Goal: Transaction & Acquisition: Obtain resource

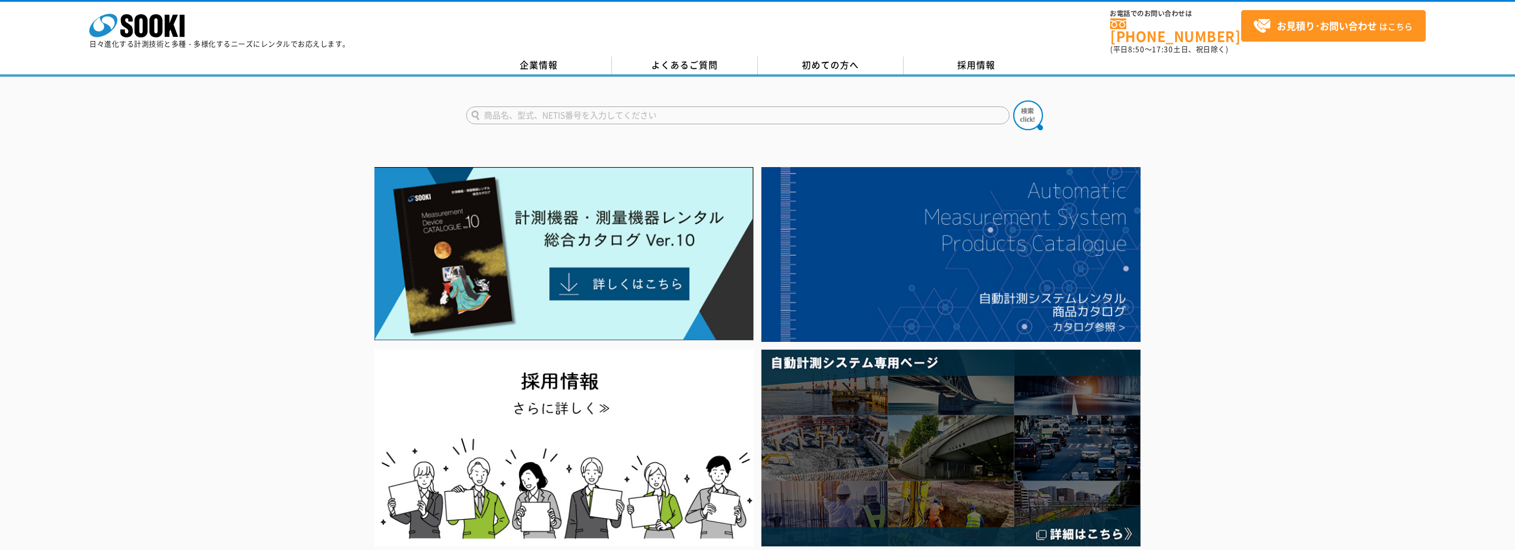
click at [603, 108] on input "text" at bounding box center [737, 116] width 543 height 18
type input "弾性波"
click at [1031, 108] on img at bounding box center [1028, 116] width 30 height 30
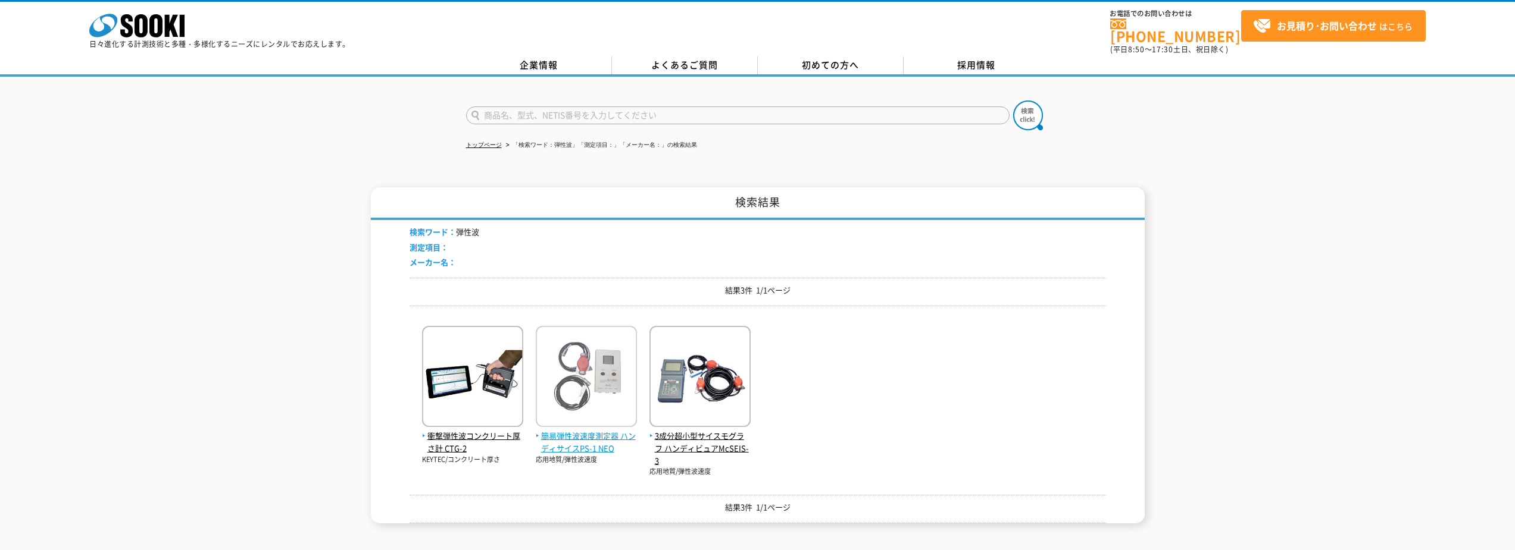
click at [602, 437] on span "簡易弾性波速度測定器 ハンディサイスPS-1 NEO" at bounding box center [586, 442] width 101 height 25
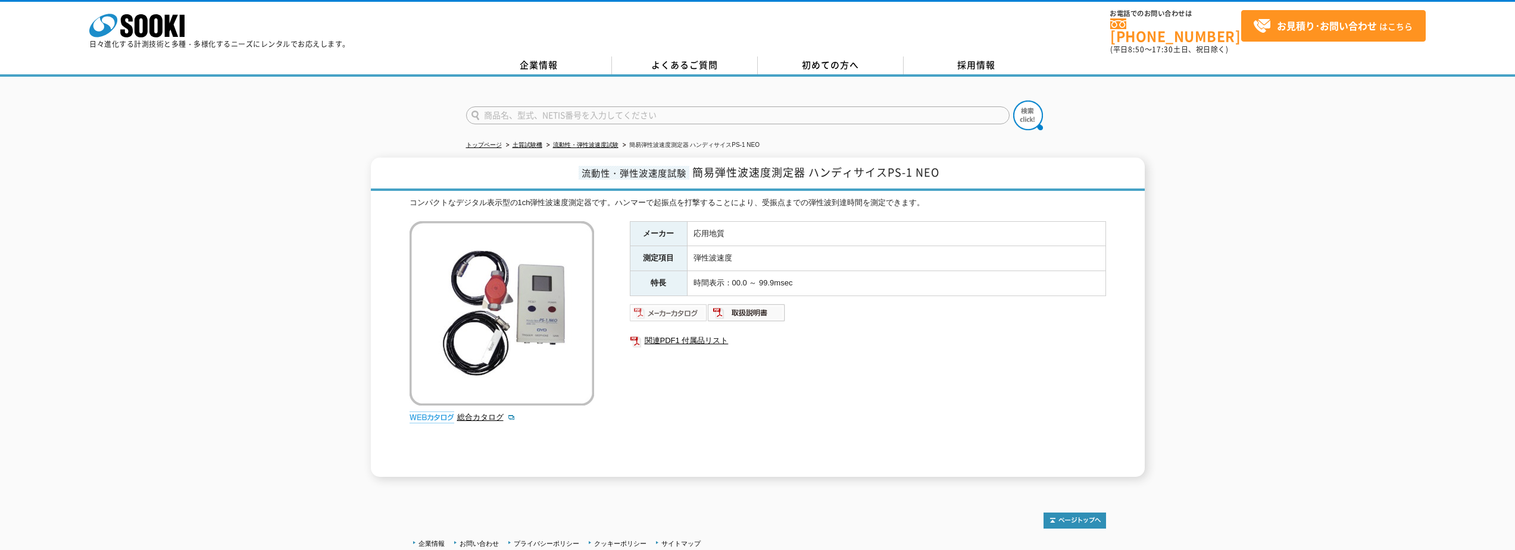
click at [676, 303] on img at bounding box center [669, 312] width 78 height 19
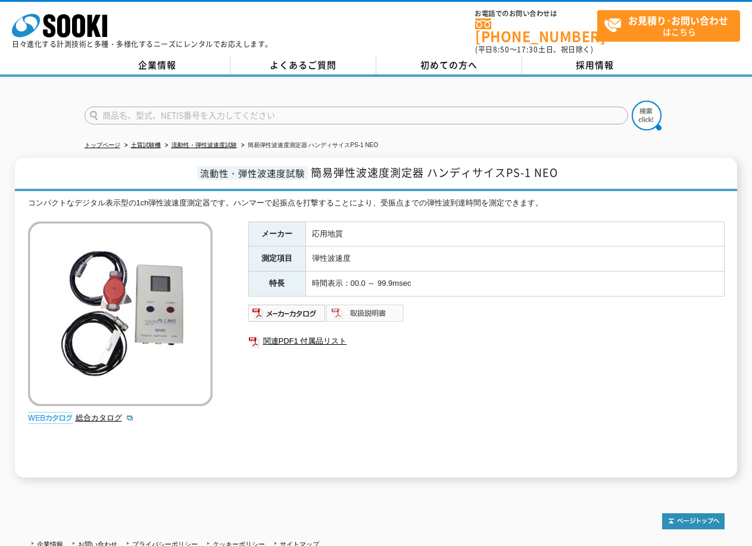
click at [365, 305] on img at bounding box center [365, 312] width 78 height 19
drag, startPoint x: 111, startPoint y: 137, endPoint x: 124, endPoint y: 140, distance: 14.0
click at [111, 142] on link "トップページ" at bounding box center [103, 145] width 36 height 7
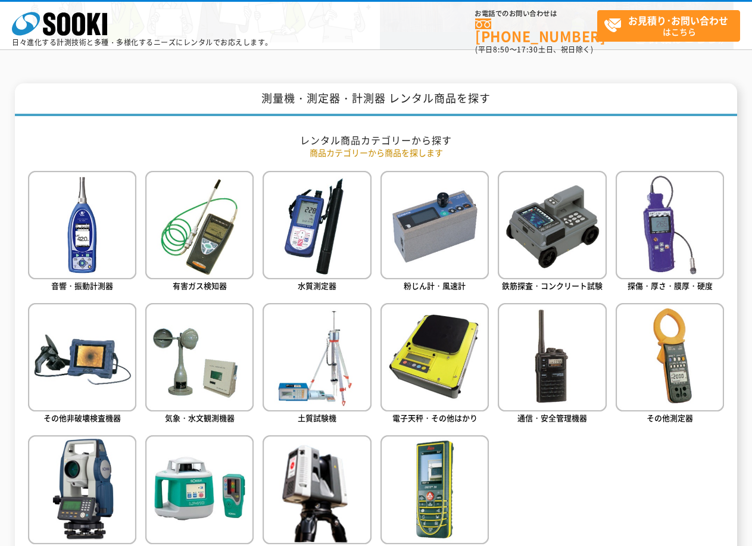
scroll to position [417, 0]
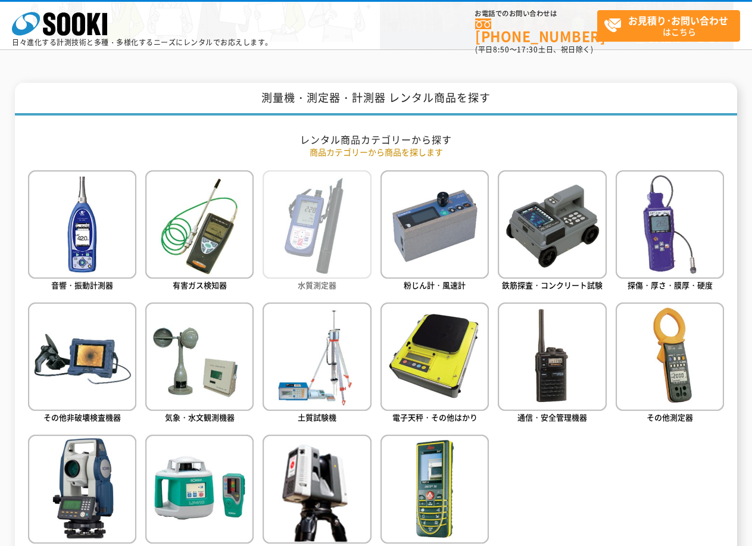
click at [332, 227] on img at bounding box center [316, 224] width 108 height 108
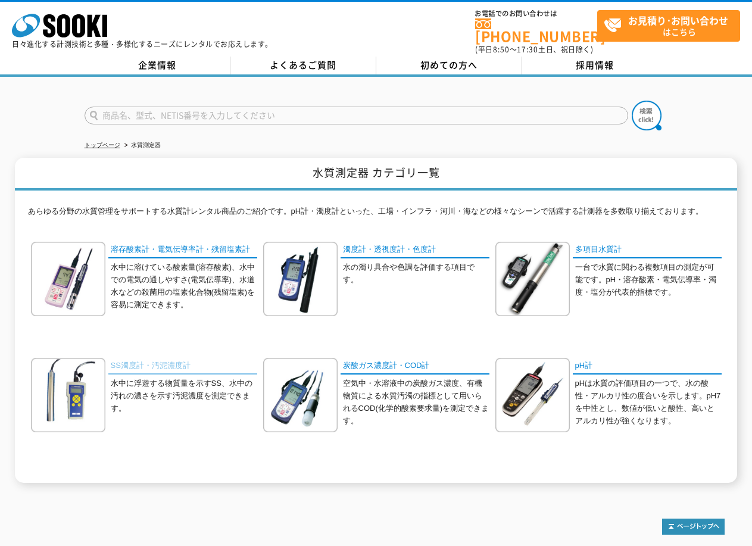
click at [139, 361] on link "SS濁度計・汚泥濃度計" at bounding box center [182, 366] width 149 height 17
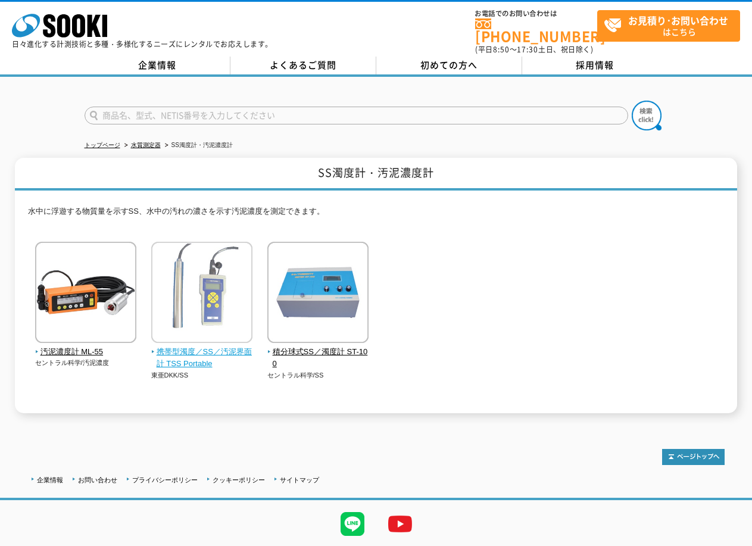
click at [213, 346] on span "携帯型濁度／SS／汚泥界面計 TSS Portable" at bounding box center [202, 358] width 102 height 25
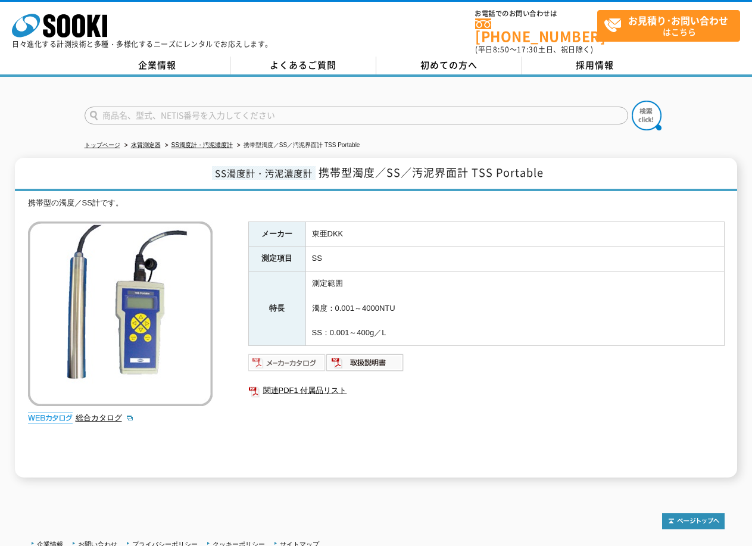
click at [292, 355] on img at bounding box center [287, 362] width 78 height 19
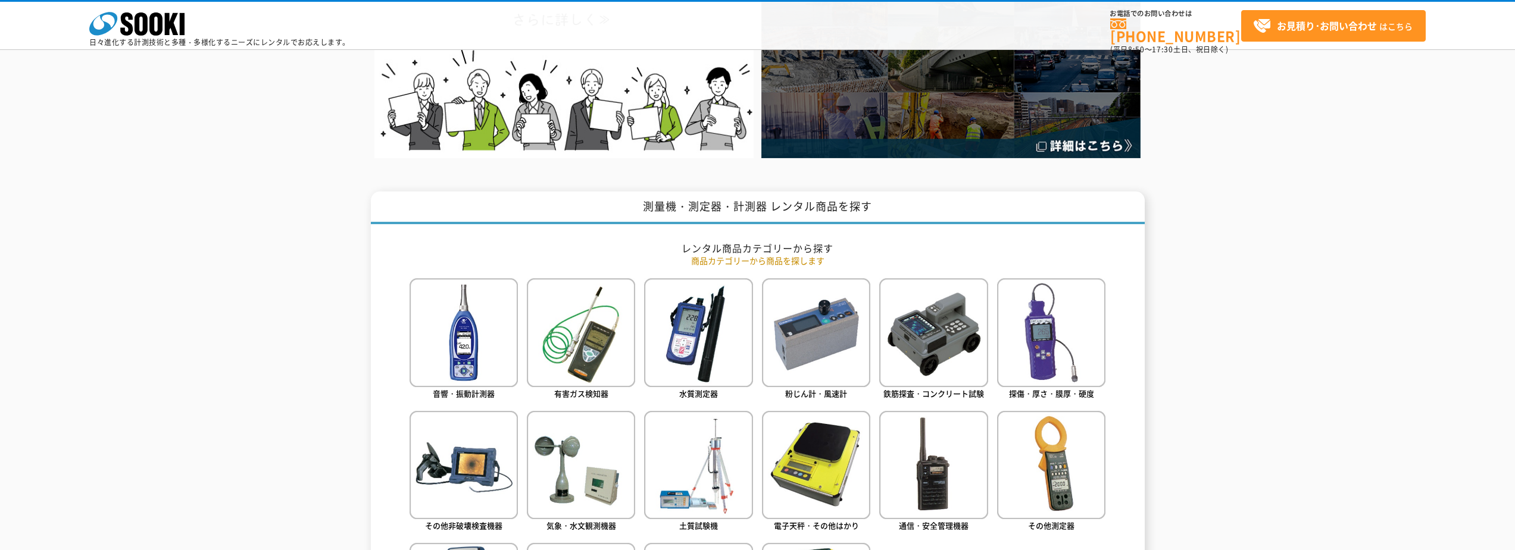
scroll to position [357, 0]
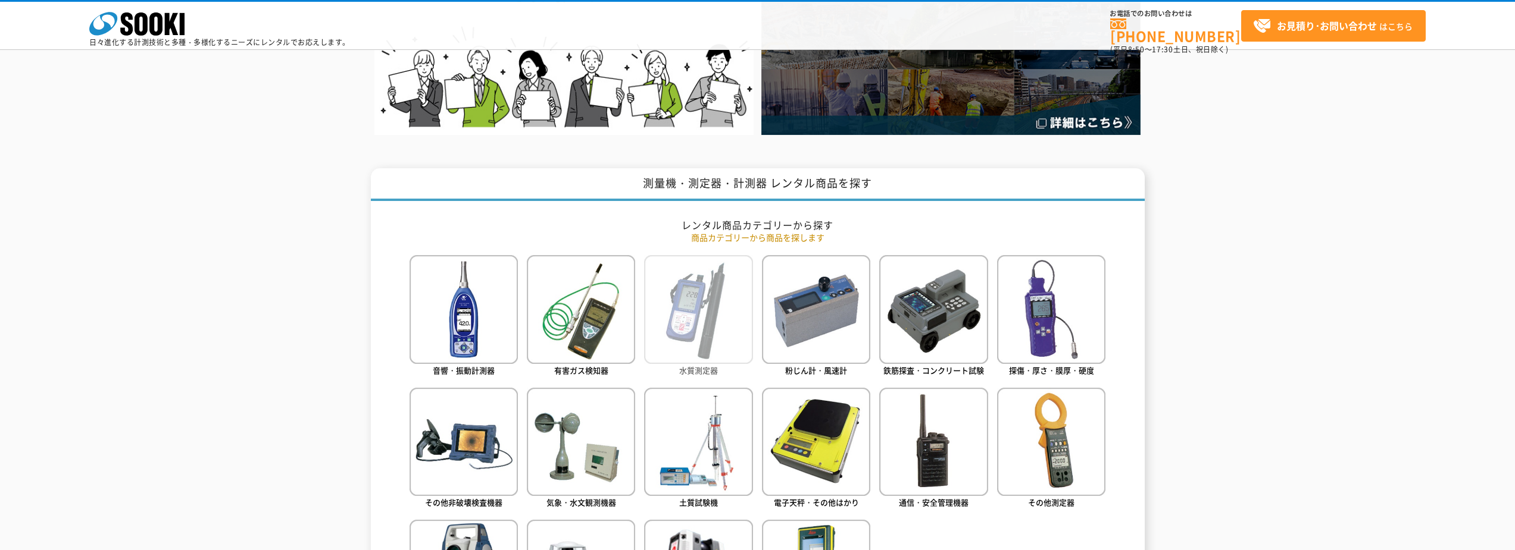
click at [690, 323] on img at bounding box center [698, 309] width 108 height 108
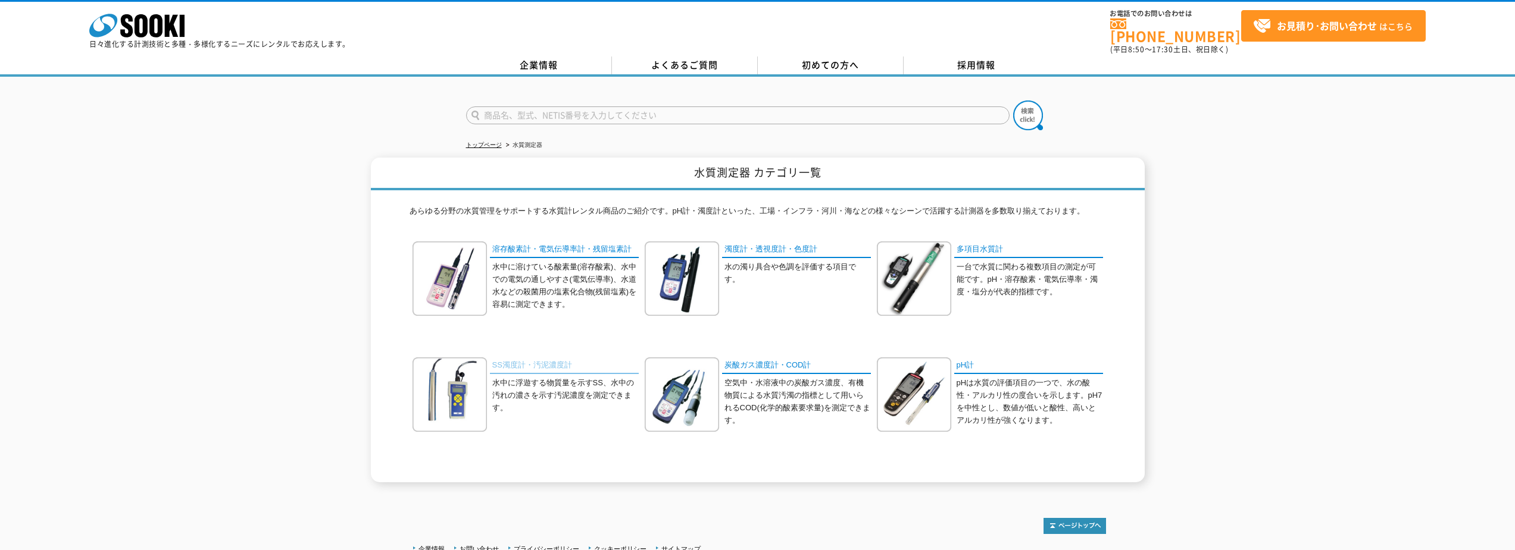
click at [547, 359] on link "SS濁度計・汚泥濃度計" at bounding box center [564, 366] width 149 height 17
click at [771, 242] on link "濁度計・透視度計・色度計" at bounding box center [796, 250] width 149 height 17
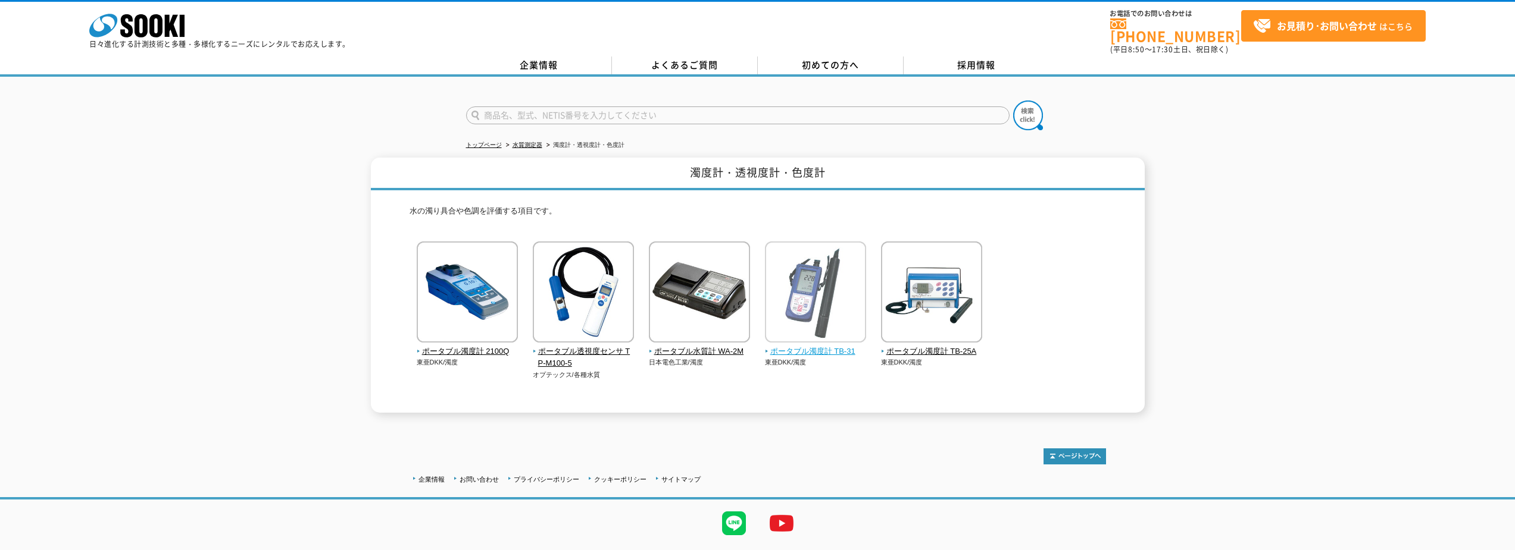
click at [822, 348] on span "ポータブル濁度計 TB-31" at bounding box center [816, 352] width 102 height 12
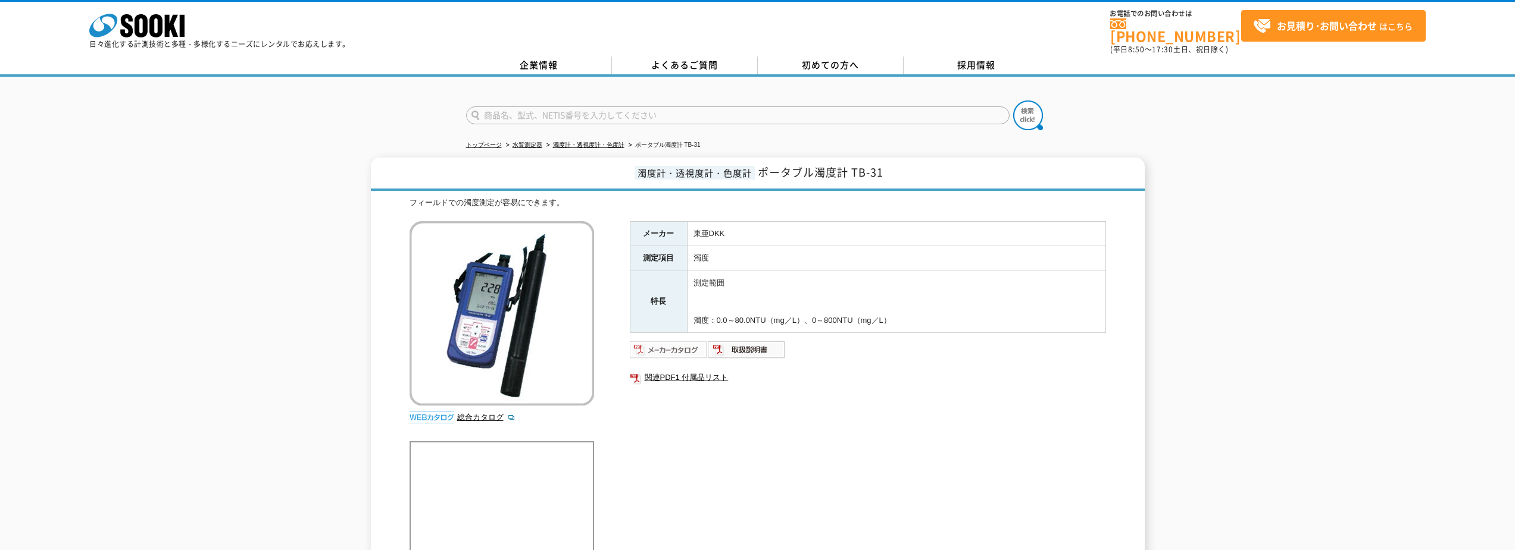
click at [702, 348] on img at bounding box center [669, 349] width 78 height 19
